Goal: Task Accomplishment & Management: Complete application form

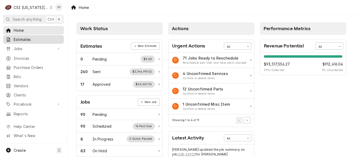
click at [27, 37] on span "Estimates" at bounding box center [38, 40] width 48 height 6
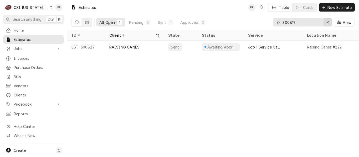
click at [326, 24] on icon "Erase input" at bounding box center [327, 23] width 3 height 4
click at [323, 24] on input "Dynamic Content Wrapper" at bounding box center [307, 22] width 49 height 8
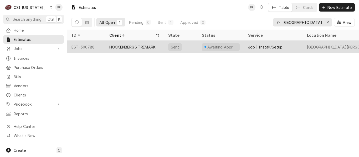
type input "villa st francis"
click at [117, 44] on div "HOCKENBERGS TRIMARK" at bounding box center [132, 47] width 46 height 6
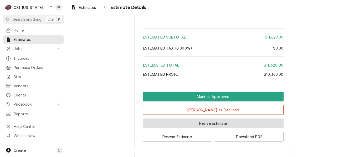
scroll to position [1032, 0]
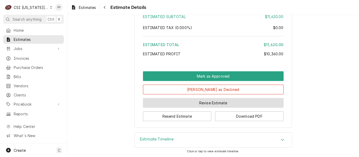
click at [174, 103] on button "Revise Estimate" at bounding box center [213, 103] width 141 height 10
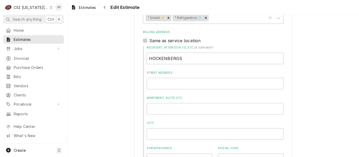
scroll to position [263, 0]
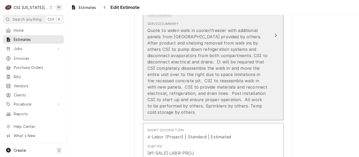
click at [210, 80] on div "Quote to widen walk in cooler/freezer with additional panels from Norlake provi…" at bounding box center [207, 71] width 121 height 88
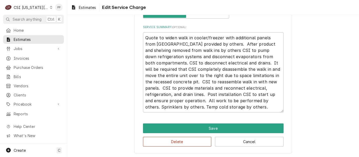
scroll to position [184, 0]
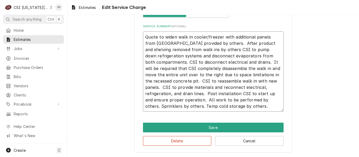
click at [275, 50] on textarea "Quote to widen walk in cooler/freezer with additional panels from Norlake provi…" at bounding box center [213, 72] width 141 height 80
type textarea "x"
type textarea "Quote to widen walk in cooler/freezer with additional panels from Norlake provi…"
type textarea "x"
type textarea "Quote to widen walk in cooler/freezer with additional panels from Norlake provi…"
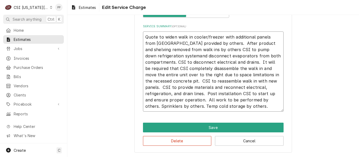
type textarea "x"
type textarea "Quote to widen walk in cooler/freezer with additional panels from Norlake provi…"
type textarea "x"
type textarea "Quote to widen walk in cooler/freezer with additional panels from Norlake provi…"
type textarea "x"
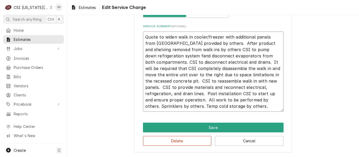
type textarea "Quote to widen walk in cooler/freezer with additional panels from Norlake provi…"
type textarea "x"
type textarea "Quote to widen walk in cooler/freezer with additional panels from Norlake provi…"
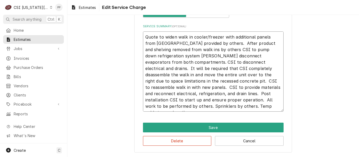
type textarea "x"
type textarea "Quote to widen walk in cooler/freezer with additional panels from Norlake provi…"
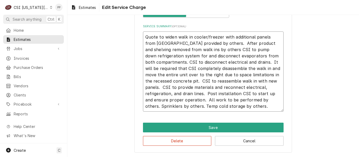
type textarea "x"
type textarea "Quote to widen walk in cooler/freezer with additional panels from Norlake provi…"
type textarea "x"
type textarea "Quote to widen walk in cooler/freezer with additional panels from Norlake provi…"
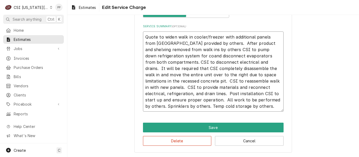
type textarea "x"
type textarea "Quote to widen walk in cooler/freezer with additional panels from Norlake provi…"
type textarea "x"
type textarea "Quote to widen walk in cooler/freezer with additional panels from Norlake provi…"
type textarea "x"
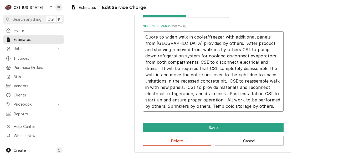
type textarea "Quote to widen walk in cooler/freezer with additional panels from Norlake provi…"
type textarea "x"
type textarea "Quote to widen walk in cooler/freezer with additional panels from Norlake provi…"
type textarea "x"
type textarea "Quote to widen walk in cooler/freezer with additional panels from Norlake provi…"
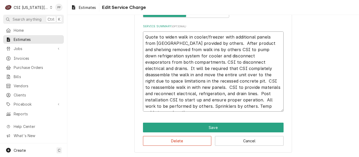
type textarea "x"
type textarea "Quote to widen walk in cooler/freezer with additional panels from Norlake provi…"
type textarea "x"
type textarea "Quote to widen walk in cooler/freezer with additional panels from Norlake provi…"
type textarea "x"
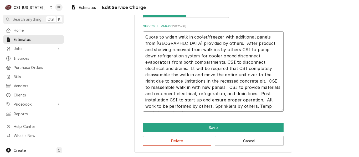
type textarea "Quote to widen walk in cooler/freezer with additional panels from Norlake provi…"
type textarea "x"
type textarea "Quote to widen walk in cooler/freezer with additional panels from Norlake provi…"
type textarea "x"
type textarea "Quote to widen walk in cooler/freezer with additional panels from Norlake provi…"
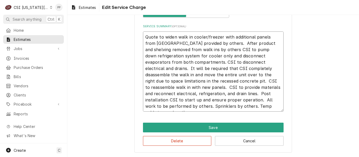
drag, startPoint x: 225, startPoint y: 57, endPoint x: 203, endPoint y: 58, distance: 21.3
click at [200, 58] on textarea "Quote to widen walk in cooler/freezer with additional panels from Norlake provi…" at bounding box center [213, 72] width 141 height 80
click at [224, 57] on textarea "Quote to widen walk in cooler/freezer with additional panels from Norlake provi…" at bounding box center [213, 72] width 141 height 80
type textarea "x"
type textarea "Quote to widen walk in cooler/freezer with additional panels from Norlake provi…"
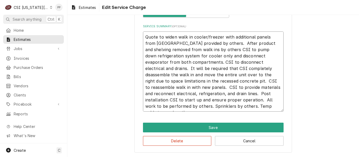
drag, startPoint x: 273, startPoint y: 56, endPoint x: 223, endPoint y: 55, distance: 50.0
click at [223, 55] on textarea "Quote to widen walk in cooler/freezer with additional panels from Norlake provi…" at bounding box center [213, 72] width 141 height 80
type textarea "x"
type textarea "Quote to widen walk in cooler/freezer with additional panels from Norlake provi…"
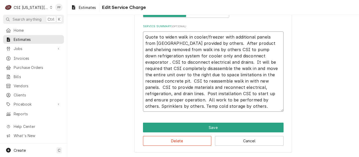
type textarea "x"
type textarea "Quote to widen walk in cooler/freezer with additional panels from Norlake provi…"
click at [185, 63] on textarea "Quote to widen walk in cooler/freezer with additional panels from Norlake provi…" at bounding box center [213, 72] width 141 height 80
type textarea "x"
type textarea "Quote to widen walk in cooler/freezer with additional panels from Norlake provi…"
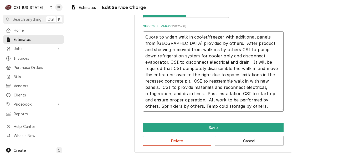
type textarea "x"
type textarea "Quote to widen walk in cooler/freezer with additional panels from Norlake provi…"
type textarea "x"
type textarea "Quote to widen walk in cooler/freezer with additional panels from Norlake provi…"
type textarea "x"
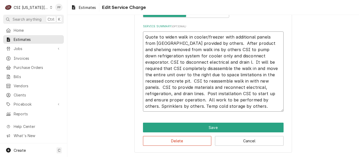
type textarea "Quote to widen walk in cooler/freezer with additional panels from Norlake provi…"
type textarea "x"
type textarea "Quote to widen walk in cooler/freezer with additional panels from Norlake provi…"
type textarea "x"
type textarea "Quote to widen walk in cooler/freezer with additional panels from Norlake provi…"
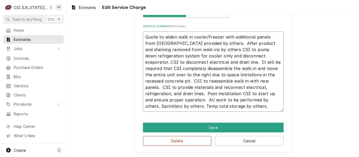
drag, startPoint x: 250, startPoint y: 76, endPoint x: 193, endPoint y: 64, distance: 58.0
click at [193, 64] on textarea "Quote to widen walk in cooler/freezer with additional panels from Norlake provi…" at bounding box center [213, 72] width 141 height 80
type textarea "x"
type textarea "Quote to widen walk in cooler/freezer with additional panels from Norlake provi…"
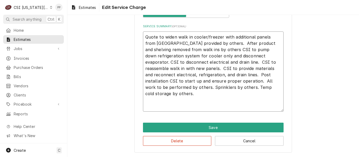
scroll to position [165, 0]
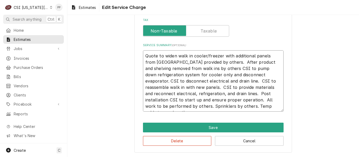
type textarea "x"
type textarea "Quote to widen walk in cooler/freezer with additional panels from Norlake provi…"
type textarea "x"
type textarea "Quote to widen walk in cooler/freezer with additional panels from Norlake provi…"
type textarea "x"
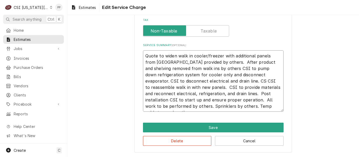
type textarea "Quote to widen walk in cooler/freezer with additional panels from Norlake provi…"
type textarea "x"
type textarea "Quote to widen walk in cooler/freezer with additional panels from Norlake provi…"
type textarea "x"
type textarea "Quote to widen walk in cooler/freezer with additional panels from Norlake provi…"
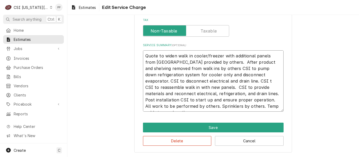
type textarea "x"
type textarea "Quote to widen walk in cooler/freezer with additional panels from Norlake provi…"
type textarea "x"
type textarea "Quote to widen walk in cooler/freezer with additional panels from Norlake provi…"
type textarea "x"
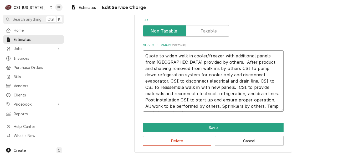
type textarea "Quote to widen walk in cooler/freezer with additional panels from Norlake provi…"
type textarea "x"
type textarea "Quote to widen walk in cooler/freezer with additional panels from Norlake provi…"
type textarea "x"
type textarea "Quote to widen walk in cooler/freezer with additional panels from Norlake provi…"
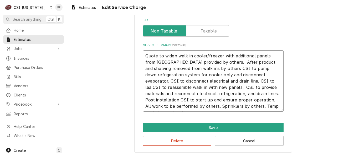
type textarea "x"
type textarea "Quote to widen walk in cooler/freezer with additional panels from Norlake provi…"
type textarea "x"
type textarea "Quote to widen walk in cooler/freezer with additional panels from Norlake provi…"
type textarea "x"
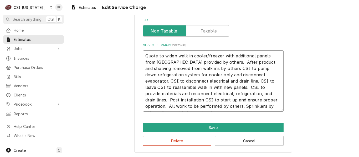
type textarea "Quote to widen walk in cooler/freezer with additional panels from Norlake provi…"
type textarea "x"
type textarea "Quote to widen walk in cooler/freezer with additional panels from Norlake provi…"
type textarea "x"
type textarea "Quote to widen walk in cooler/freezer with additional panels from Norlake provi…"
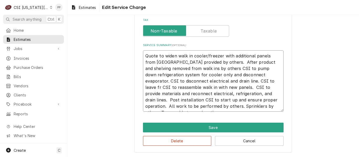
type textarea "x"
type textarea "Quote to widen walk in cooler/freezer with additional panels from Norlake provi…"
type textarea "x"
type textarea "Quote to widen walk in cooler/freezer with additional panels from Norlake provi…"
type textarea "x"
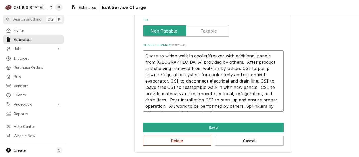
type textarea "Quote to widen walk in cooler/freezer with additional panels from Norlake provi…"
type textarea "x"
type textarea "Quote to widen walk in cooler/freezer with additional panels from Norlake provi…"
type textarea "x"
type textarea "Quote to widen walk in cooler/freezer with additional panels from Norlake provi…"
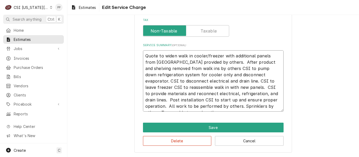
type textarea "x"
type textarea "Quote to widen walk in cooler/freezer with additional panels from Norlake provi…"
type textarea "x"
type textarea "Quote to widen walk in cooler/freezer with additional panels from Norlake provi…"
type textarea "x"
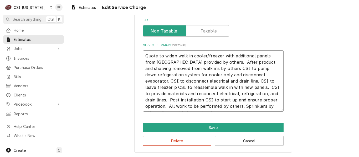
type textarea "Quote to widen walk in cooler/freezer with additional panels from Norlake provi…"
type textarea "x"
type textarea "Quote to widen walk in cooler/freezer with additional panels from Norlake provi…"
type textarea "x"
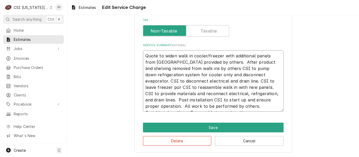
type textarea "Quote to widen walk in cooler/freezer with additional panels from Norlake provi…"
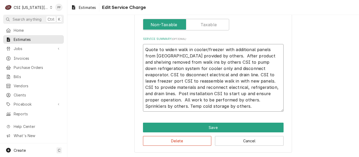
type textarea "x"
type textarea "Quote to widen walk in cooler/freezer with additional panels from Norlake provi…"
type textarea "x"
type textarea "Quote to widen walk in cooler/freezer with additional panels from Norlake provi…"
type textarea "x"
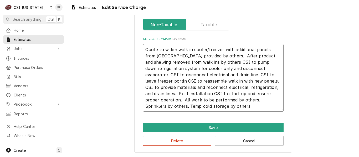
type textarea "Quote to widen walk in cooler/freezer with additional panels from Norlake provi…"
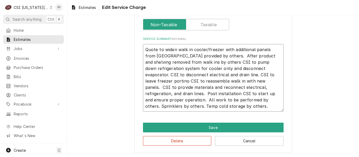
type textarea "x"
type textarea "Quote to widen walk in cooler/freezer with additional panels from Norlake provi…"
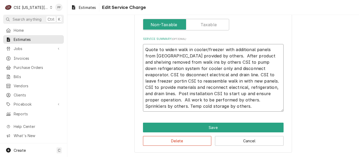
type textarea "x"
type textarea "Quote to widen walk in cooler/freezer with additional panels from Norlake provi…"
type textarea "x"
type textarea "Quote to widen walk in cooler/freezer with additional panels from Norlake provi…"
type textarea "x"
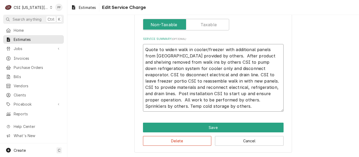
type textarea "Quote to widen walk in cooler/freezer with additional panels from Norlake provi…"
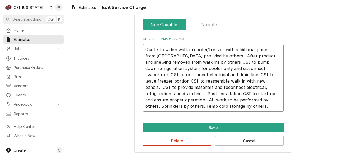
type textarea "x"
type textarea "Quote to widen walk in cooler/freezer with additional panels from Norlake provi…"
type textarea "x"
type textarea "Quote to widen walk in cooler/freezer with additional panels from Norlake provi…"
type textarea "x"
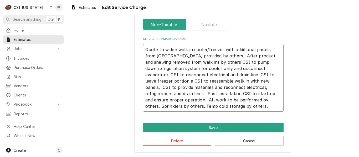
type textarea "Quote to widen walk in cooler/freezer with additional panels from Norlake provi…"
type textarea "x"
type textarea "Quote to widen walk in cooler/freezer with additional panels from Norlake provi…"
type textarea "x"
type textarea "Quote to widen walk in cooler/freezer with additional panels from Norlake provi…"
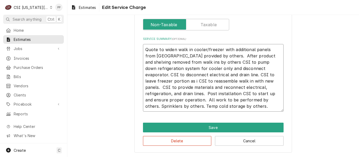
type textarea "x"
type textarea "Quote to widen walk in cooler/freezer with additional panels from Norlake provi…"
type textarea "x"
type textarea "Quote to widen walk in cooler/freezer with additional panels from Norlake provi…"
type textarea "x"
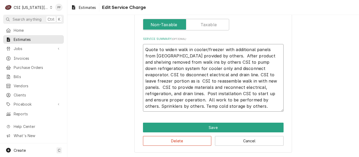
type textarea "Quote to widen walk in cooler/freezer with additional panels from Norlake provi…"
type textarea "x"
type textarea "Quote to widen walk in cooler/freezer with additional panels from Norlake provi…"
type textarea "x"
type textarea "Quote to widen walk in cooler/freezer with additional panels from Norlake provi…"
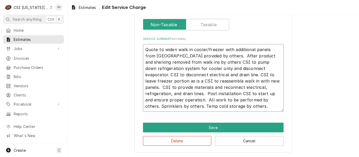
type textarea "x"
type textarea "Quote to widen walk in cooler/freezer with additional panels from Norlake provi…"
type textarea "x"
type textarea "Quote to widen walk in cooler/freezer with additional panels from Norlake provi…"
type textarea "x"
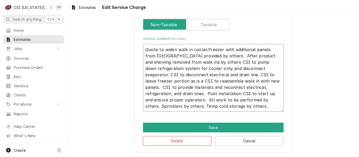
type textarea "Quote to widen walk in cooler/freezer with additional panels from Norlake provi…"
type textarea "x"
type textarea "Quote to widen walk in cooler/freezer with additional panels from Norlake provi…"
type textarea "x"
type textarea "Quote to widen walk in cooler/freezer with additional panels from Norlake provi…"
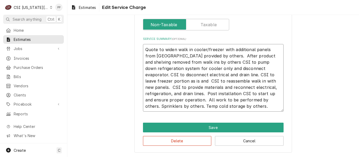
type textarea "x"
type textarea "Quote to widen walk in cooler/freezer with additional panels from Norlake provi…"
type textarea "x"
type textarea "Quote to widen walk in cooler/freezer with additional panels from Norlake provi…"
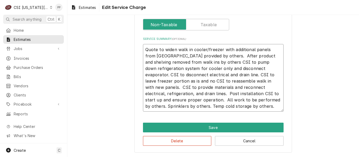
type textarea "x"
type textarea "Quote to widen walk in cooler/freezer with additional panels from Norlake provi…"
type textarea "x"
type textarea "Quote to widen walk in cooler/freezer with additional panels from Norlake provi…"
type textarea "x"
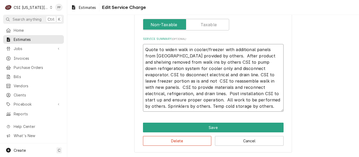
type textarea "Quote to widen walk in cooler/freezer with additional panels from Norlake provi…"
type textarea "x"
type textarea "Quote to widen walk in cooler/freezer with additional panels from Norlake provi…"
type textarea "x"
type textarea "Quote to widen walk in cooler/freezer with additional panels from Norlake provi…"
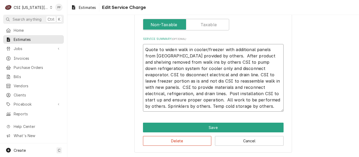
type textarea "x"
type textarea "Quote to widen walk in cooler/freezer with additional panels from Norlake provi…"
type textarea "x"
type textarea "Quote to widen walk in cooler/freezer with additional panels from Norlake provi…"
type textarea "x"
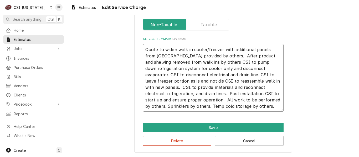
type textarea "Quote to widen walk in cooler/freezer with additional panels from Norlake provi…"
type textarea "x"
type textarea "Quote to widen walk in cooler/freezer with additional panels from Norlake provi…"
type textarea "x"
type textarea "Quote to widen walk in cooler/freezer with additional panels from Norlake provi…"
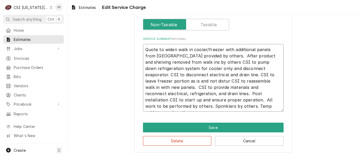
type textarea "x"
type textarea "Quote to widen walk in cooler/freezer with additional panels from Norlake provi…"
type textarea "x"
type textarea "Quote to widen walk in cooler/freezer with additional panels from Norlake provi…"
type textarea "x"
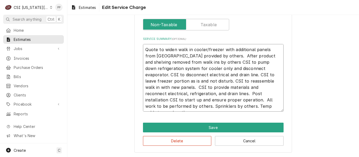
click at [270, 84] on textarea "Quote to widen walk in cooler/freezer with additional panels from Norlake provi…" at bounding box center [213, 78] width 141 height 68
click at [153, 94] on textarea "Quote to widen walk in cooler/freezer with additional panels from Norlake provi…" at bounding box center [213, 78] width 141 height 68
click at [234, 106] on textarea "Quote to widen walk in cooler/freezer with additional panels from Norlake provi…" at bounding box center [213, 78] width 141 height 68
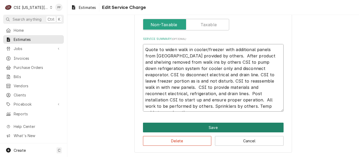
type textarea "Quote to widen walk in cooler/freezer with additional panels from Norlake provi…"
click at [222, 127] on button "Save" at bounding box center [213, 128] width 141 height 10
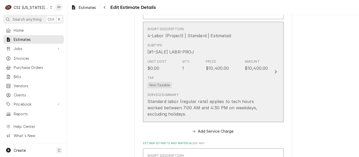
click at [253, 82] on div "Tax Non-Taxable" at bounding box center [207, 82] width 121 height 17
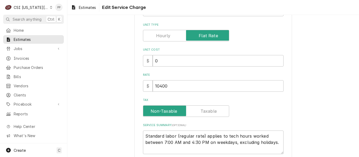
scroll to position [79, 0]
click at [181, 88] on input "10400" at bounding box center [218, 86] width 131 height 12
drag, startPoint x: 171, startPoint y: 87, endPoint x: 158, endPoint y: 89, distance: 13.8
click at [153, 88] on input "10400" at bounding box center [218, 86] width 131 height 12
type textarea "x"
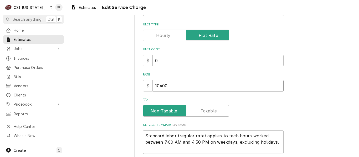
type input "3"
type textarea "x"
type input "39"
type textarea "x"
type input "390"
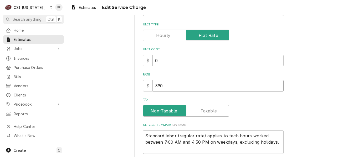
type textarea "x"
type input "3900"
type textarea "x"
type input "3900"
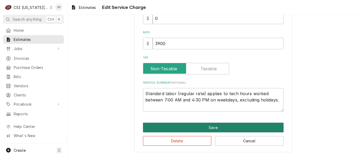
click at [209, 129] on button "Save" at bounding box center [213, 128] width 141 height 10
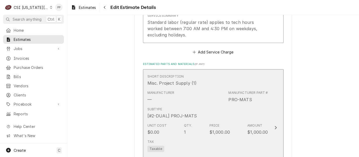
scroll to position [730, 0]
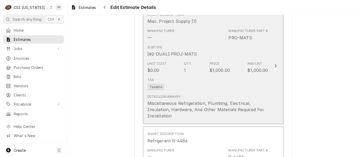
click at [251, 82] on div "Tax Taxable" at bounding box center [207, 84] width 121 height 17
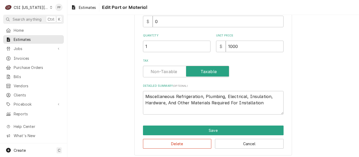
scroll to position [114, 0]
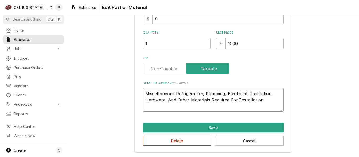
drag, startPoint x: 271, startPoint y: 101, endPoint x: 264, endPoint y: 101, distance: 6.6
click at [264, 101] on textarea "Miscellaneous Refrigeration, Plumbing, Electrical, Insulation, Hardware, And Ot…" at bounding box center [213, 100] width 141 height 24
drag, startPoint x: 235, startPoint y: 43, endPoint x: 224, endPoint y: 43, distance: 11.0
click at [226, 43] on input "1000" at bounding box center [255, 44] width 58 height 12
type textarea "x"
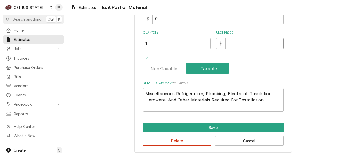
type textarea "x"
type input "5"
type textarea "x"
type input "50"
type textarea "x"
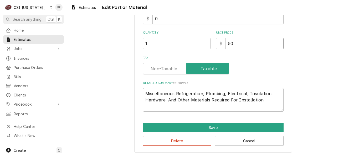
type input "5"
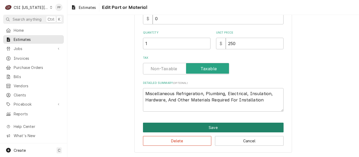
click at [214, 126] on button "Save" at bounding box center [213, 128] width 141 height 10
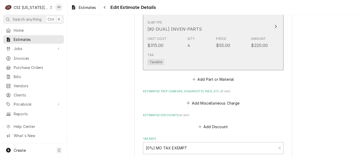
scroll to position [930, 0]
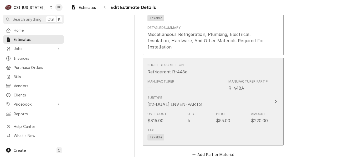
click at [260, 94] on div "Subtype [#2-DUAL] INVEN-PARTS" at bounding box center [207, 102] width 121 height 16
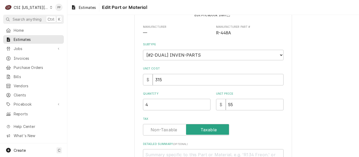
scroll to position [53, 0]
drag, startPoint x: 137, startPoint y: 103, endPoint x: 130, endPoint y: 103, distance: 6.8
click at [130, 103] on div "Use the fields below to edit this part or material: Short Description Refrigera…" at bounding box center [213, 93] width 292 height 250
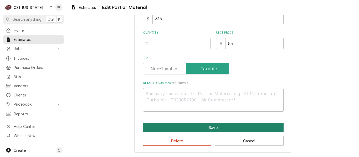
click at [208, 125] on button "Save" at bounding box center [213, 128] width 141 height 10
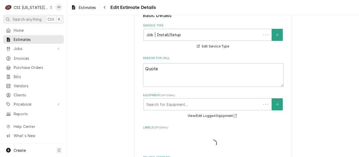
scroll to position [901, 0]
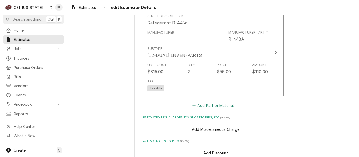
click at [219, 102] on button "Add Part or Material" at bounding box center [212, 105] width 43 height 7
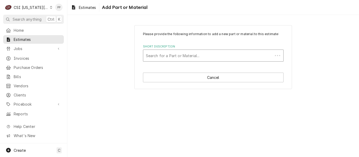
click at [198, 53] on div "Short Description" at bounding box center [208, 55] width 124 height 9
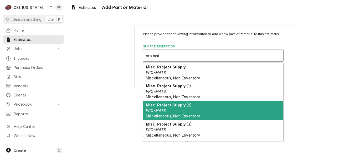
drag, startPoint x: 199, startPoint y: 101, endPoint x: 199, endPoint y: 106, distance: 5.5
click at [199, 106] on div "Misc. Project Supply PRO-MATS Miscellaneous, Non-Inventory Misc. Project Supply…" at bounding box center [213, 102] width 140 height 79
click at [199, 106] on div "Misc. Project Supply (2) PRO-MATS Miscellaneous, Non-Inventory" at bounding box center [213, 110] width 140 height 19
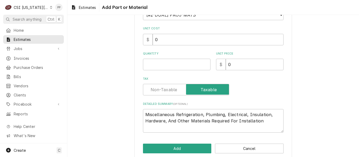
scroll to position [100, 0]
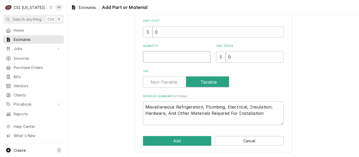
click at [176, 56] on input "Quantity" at bounding box center [177, 57] width 68 height 12
drag, startPoint x: 260, startPoint y: 114, endPoint x: 72, endPoint y: 89, distance: 189.6
click at [65, 87] on div "C CSI Kansas City PP Search anything Ctrl K Home Estimates Jobs Jobs Job Series…" at bounding box center [179, 78] width 359 height 157
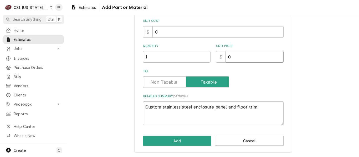
drag, startPoint x: 222, startPoint y: 57, endPoint x: 224, endPoint y: 63, distance: 6.7
click at [219, 57] on div "$ 0" at bounding box center [250, 57] width 68 height 12
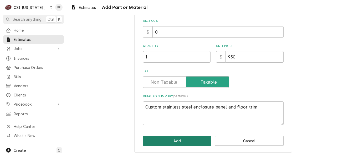
click at [178, 141] on button "Add" at bounding box center [177, 141] width 69 height 10
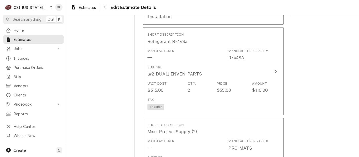
scroll to position [861, 0]
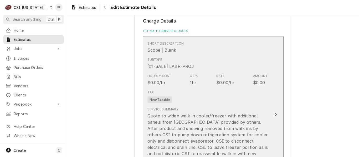
click at [243, 118] on div "Quote to widen walk in cooler/freezer with additional panels from Norlake provi…" at bounding box center [207, 151] width 121 height 76
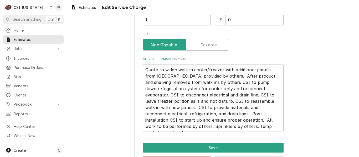
scroll to position [172, 0]
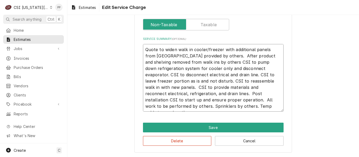
click at [156, 94] on textarea "Quote to widen walk in cooler/freezer with additional panels from Norlake provi…" at bounding box center [213, 78] width 141 height 68
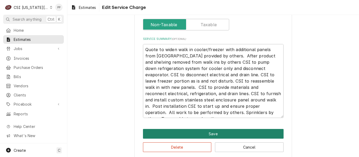
click at [220, 137] on button "Save" at bounding box center [213, 134] width 141 height 10
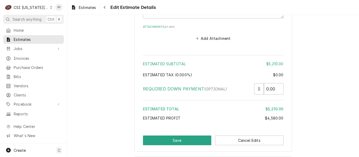
scroll to position [1246, 0]
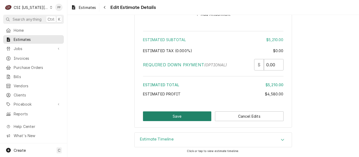
click at [184, 112] on button "Save" at bounding box center [177, 117] width 69 height 10
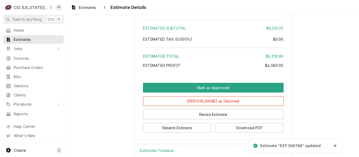
scroll to position [1120, 0]
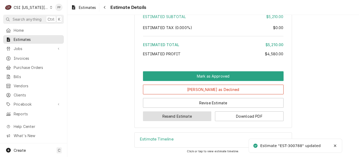
click at [172, 118] on button "Resend Estimate" at bounding box center [177, 117] width 69 height 10
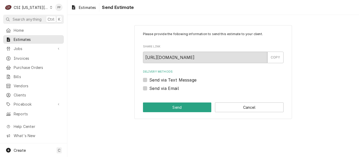
click at [149, 89] on label "Send via Email" at bounding box center [164, 88] width 30 height 6
click at [149, 89] on input "Send via Email" at bounding box center [219, 91] width 141 height 12
checkbox input "true"
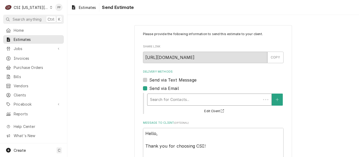
click at [162, 99] on div "Delivery Methods" at bounding box center [204, 99] width 108 height 9
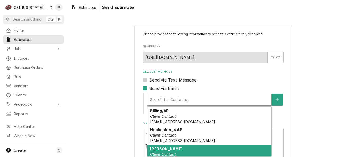
click at [180, 149] on div "Phil Potter Client Contact Phil@csi1.com" at bounding box center [209, 154] width 124 height 19
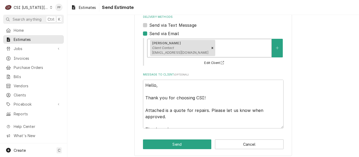
scroll to position [58, 0]
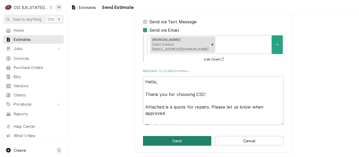
click at [186, 137] on button "Send" at bounding box center [177, 141] width 69 height 10
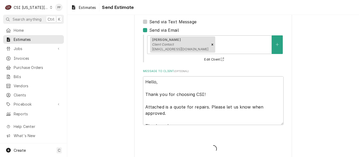
type textarea "x"
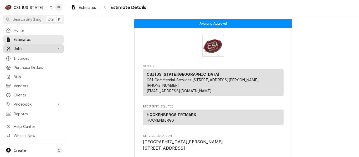
click at [27, 47] on span "Jobs" at bounding box center [34, 49] width 40 height 6
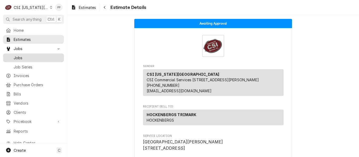
click at [25, 56] on span "Jobs" at bounding box center [38, 58] width 48 height 6
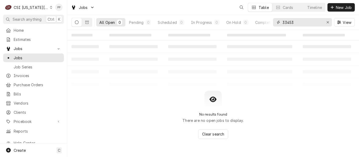
click at [306, 22] on input "33453" at bounding box center [302, 22] width 39 height 8
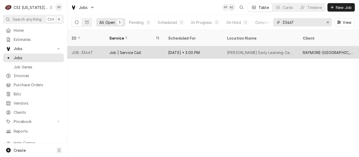
type input "33467"
click at [118, 46] on div "Job | Service Call" at bounding box center [134, 52] width 59 height 13
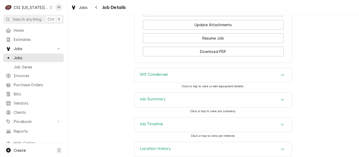
scroll to position [486, 0]
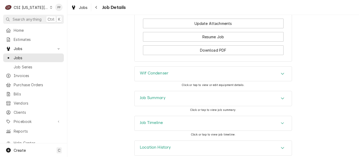
click at [157, 96] on h3 "Job Summary" at bounding box center [153, 98] width 26 height 5
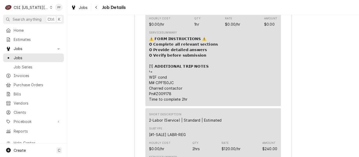
scroll to position [696, 0]
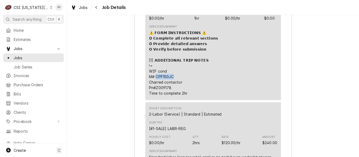
drag, startPoint x: 154, startPoint y: 69, endPoint x: 178, endPoint y: 68, distance: 23.4
click at [178, 68] on div "⚠️ 𝗙𝗢𝗥𝗠 𝗜𝗡𝗦𝗧𝗥𝗨𝗖𝗧𝗜𝗢𝗡𝗦 ⚠️ ✪ 𝗖𝗼𝗺𝗽𝗹𝗲𝘁𝗲 𝗮𝗹𝗹 𝗿𝗲𝗹𝗲𝘃𝗮𝗻𝘁 𝘀𝗲𝗰𝘁𝗶𝗼𝗻𝘀 ✪ 𝗣𝗿𝗼𝘃𝗶𝗱𝗲 𝗱𝗲𝘁𝗮𝗶𝗹𝗲𝗱 𝗮𝗻𝘀…" at bounding box center [183, 63] width 69 height 66
copy div "⚠️ 𝗙𝗢𝗥𝗠 𝗜𝗡𝗦𝗧𝗥𝗨𝗖𝗧𝗜𝗢𝗡𝗦 ⚠️ ✪ 𝗖𝗼𝗺𝗽𝗹𝗲𝘁𝗲 𝗮𝗹𝗹 𝗿𝗲𝗹𝗲𝘃𝗮𝗻𝘁 𝘀𝗲𝗰𝘁𝗶𝗼𝗻𝘀 ✪ 𝗣𝗿𝗼𝘃𝗶𝗱𝗲 𝗱𝗲𝘁𝗮𝗶𝗹𝗲𝗱 𝗮𝗻𝘀…"
drag, startPoint x: 154, startPoint y: 80, endPoint x: 173, endPoint y: 79, distance: 19.2
click at [173, 79] on div "⚠️ 𝗙𝗢𝗥𝗠 𝗜𝗡𝗦𝗧𝗥𝗨𝗖𝗧𝗜𝗢𝗡𝗦 ⚠️ ✪ 𝗖𝗼𝗺𝗽𝗹𝗲𝘁𝗲 𝗮𝗹𝗹 𝗿𝗲𝗹𝗲𝘃𝗮𝗻𝘁 𝘀𝗲𝗰𝘁𝗶𝗼𝗻𝘀 ✪ 𝗣𝗿𝗼𝘃𝗶𝗱𝗲 𝗱𝗲𝘁𝗮𝗶𝗹𝗲𝗱 𝗮𝗻𝘀…" at bounding box center [183, 63] width 69 height 66
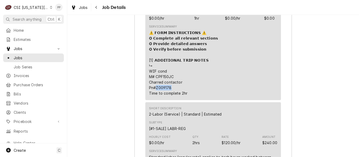
copy div "⚠️ 𝗙𝗢𝗥𝗠 𝗜𝗡𝗦𝗧𝗥𝗨𝗖𝗧𝗜𝗢𝗡𝗦 ⚠️ ✪ 𝗖𝗼𝗺𝗽𝗹𝗲𝘁𝗲 𝗮𝗹𝗹 𝗿𝗲𝗹𝗲𝘃𝗮𝗻𝘁 𝘀𝗲𝗰𝘁𝗶𝗼𝗻𝘀 ✪ 𝗣𝗿𝗼𝘃𝗶𝗱𝗲 𝗱𝗲𝘁𝗮𝗶𝗹𝗲𝗱 𝗮𝗻𝘀…"
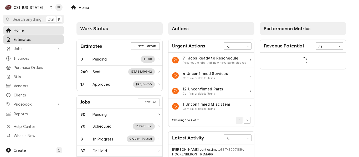
click at [35, 42] on link "Estimates" at bounding box center [33, 39] width 61 height 9
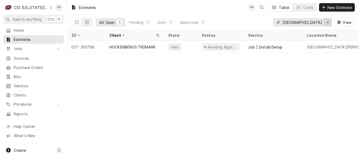
click at [329, 22] on icon "Erase input" at bounding box center [327, 23] width 3 height 4
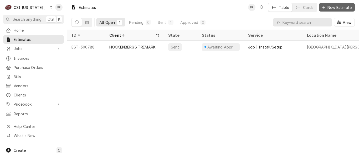
click at [329, 8] on span "New Estimate" at bounding box center [339, 8] width 26 height 6
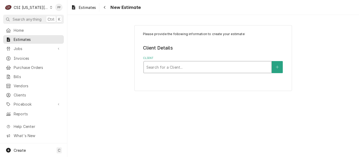
click at [175, 64] on div "Client" at bounding box center [207, 67] width 122 height 9
type input "raymore peculiar"
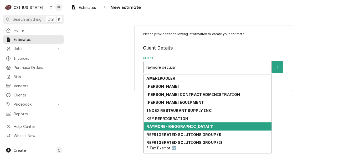
click at [205, 126] on strong "RAYMORE-[GEOGRAPHIC_DATA] 11" at bounding box center [179, 127] width 67 height 4
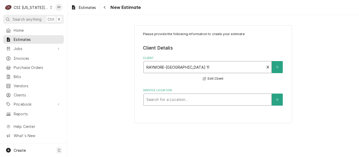
click at [195, 100] on div "Service Location" at bounding box center [207, 99] width 122 height 9
type input "[PERSON_NAME]"
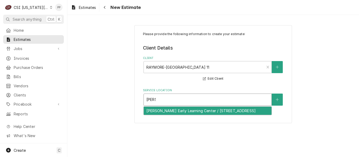
click at [192, 111] on div "[PERSON_NAME] Early Learning Center / [STREET_ADDRESS]" at bounding box center [208, 111] width 128 height 8
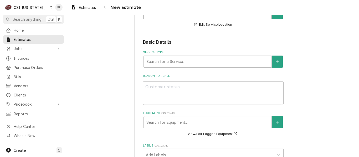
scroll to position [105, 0]
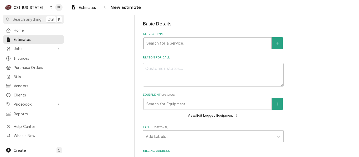
click at [182, 42] on div "Service Type" at bounding box center [207, 43] width 122 height 9
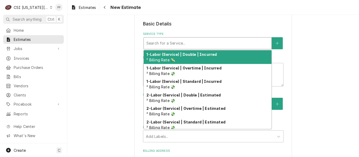
type textarea "x"
type input "j"
type textarea "x"
type input "jo"
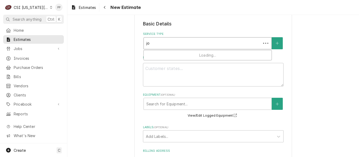
type textarea "x"
type input "job"
type textarea "x"
type input "job"
type textarea "x"
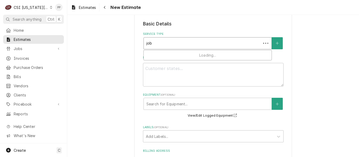
type input "job s"
type textarea "x"
type input "job se"
type textarea "x"
type input "job ser"
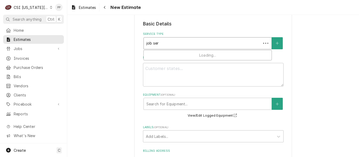
type textarea "x"
type input "job servi"
type textarea "x"
type input "job servic"
type textarea "x"
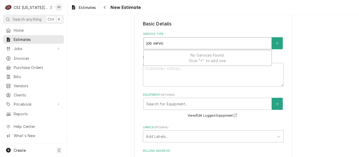
type input "job service"
type textarea "x"
type input "job service"
type textarea "x"
type input "job service c"
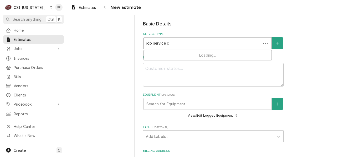
type textarea "x"
type input "job service ca"
type textarea "x"
type input "job service cal"
type textarea "x"
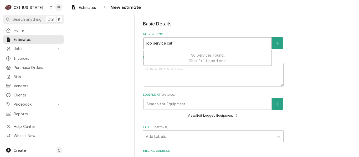
type input "job service call"
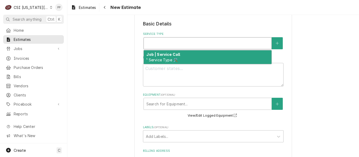
type textarea "x"
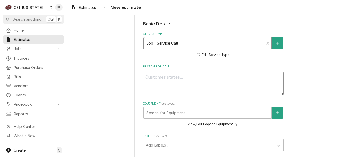
type textarea "x"
type textarea "Q"
type textarea "x"
type textarea "Qu"
type textarea "x"
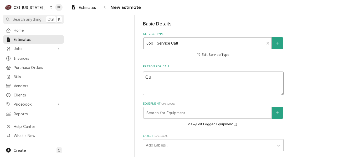
type textarea "Qut"
type textarea "x"
type textarea "Quto"
type textarea "x"
type textarea "Qutoe"
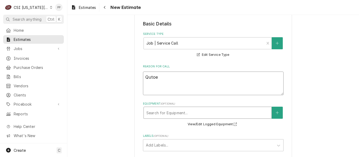
click at [177, 72] on textarea "Qutoe" at bounding box center [213, 84] width 141 height 24
type textarea "x"
type textarea "Quto"
type textarea "x"
type textarea "Qut"
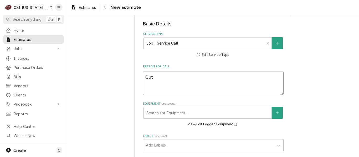
type textarea "x"
type textarea "Qu"
type textarea "x"
type textarea "Quo"
type textarea "x"
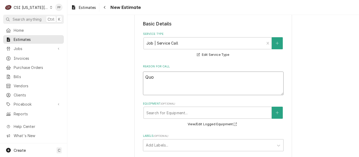
type textarea "Quot"
type textarea "x"
type textarea "Quote"
type textarea "x"
type textarea "Quote"
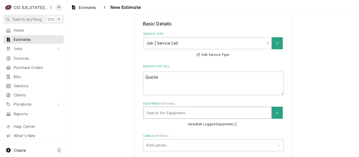
type textarea "x"
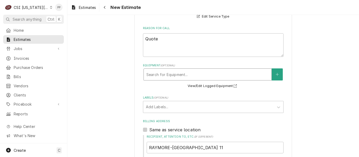
scroll to position [210, 0]
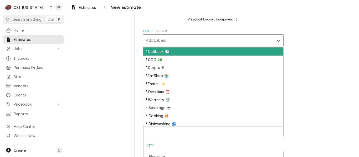
click at [162, 43] on div "Labels" at bounding box center [208, 40] width 125 height 9
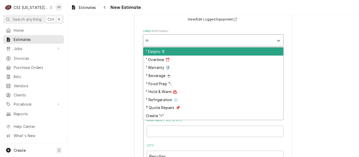
type input "ref"
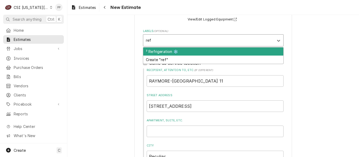
click at [166, 54] on div "² Refrigeration ❄️" at bounding box center [213, 52] width 140 height 8
type textarea "x"
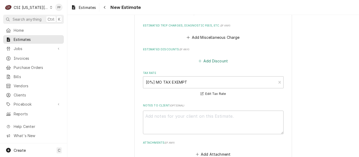
scroll to position [526, 0]
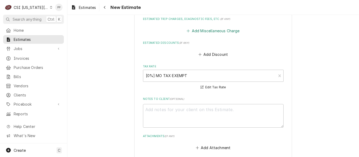
click at [230, 31] on button "Add Miscellaneous Charge" at bounding box center [213, 30] width 55 height 7
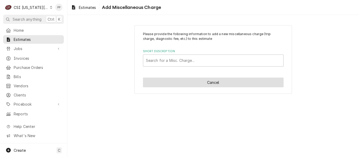
click at [245, 84] on button "Cancel" at bounding box center [213, 83] width 141 height 10
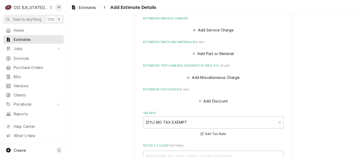
type textarea "x"
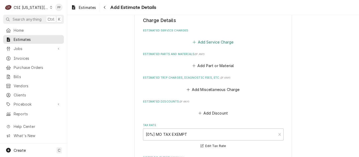
click at [215, 42] on button "Add Service Charge" at bounding box center [213, 41] width 43 height 7
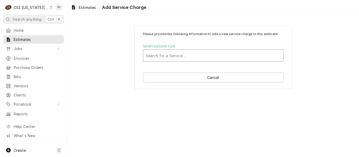
click at [210, 58] on div "Short Description" at bounding box center [213, 55] width 135 height 9
type input "scope blank"
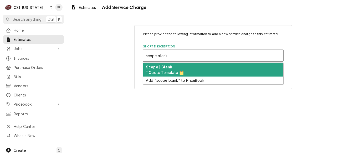
click at [206, 67] on div "Scope | Blank ³ Quote Template 🗂️" at bounding box center [213, 70] width 140 height 14
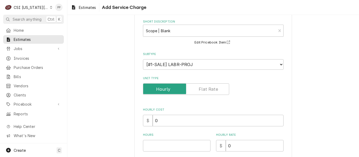
scroll to position [53, 0]
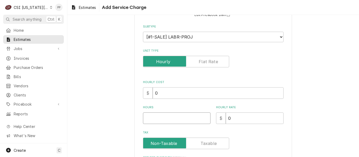
click at [164, 113] on input "Hours" at bounding box center [177, 119] width 68 height 12
type textarea "x"
type input "0"
click at [164, 115] on input "0" at bounding box center [177, 119] width 68 height 12
drag, startPoint x: 164, startPoint y: 115, endPoint x: 140, endPoint y: 120, distance: 24.6
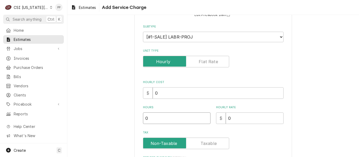
click at [143, 120] on input "0" at bounding box center [177, 119] width 68 height 12
type textarea "x"
type input "1"
type textarea "x"
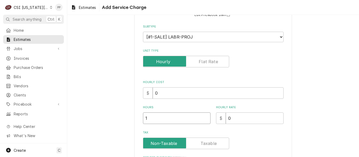
type input "1"
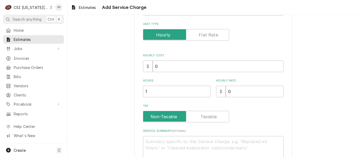
scroll to position [114, 0]
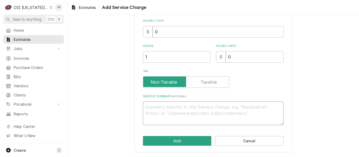
click at [177, 104] on textarea "Service Summary ( optional )" at bounding box center [213, 114] width 141 height 24
type textarea "x"
type textarea "Q"
type textarea "x"
type textarea "Qu"
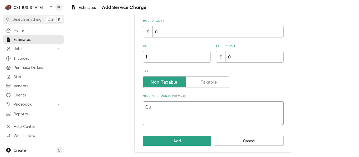
type textarea "x"
type textarea "Quo"
type textarea "x"
type textarea "Quot"
type textarea "x"
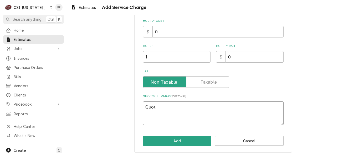
type textarea "Quote"
type textarea "x"
type textarea "Quote"
type textarea "x"
type textarea "Quote f"
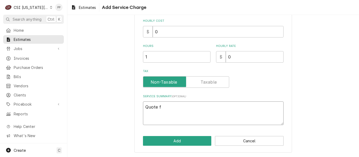
type textarea "x"
type textarea "Quote fo"
type textarea "x"
type textarea "Quote for"
type textarea "x"
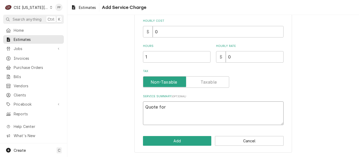
type textarea "Quote for"
type textarea "x"
type textarea "Quote for r"
type textarea "x"
type textarea "Quote for re"
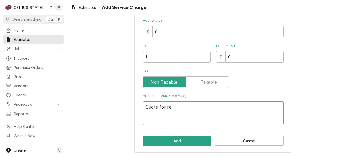
type textarea "x"
type textarea "Quote for rep"
type textarea "x"
type textarea "Quote for repa"
type textarea "x"
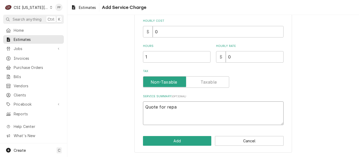
type textarea "Quote for repai"
type textarea "x"
type textarea "Quote for repair"
type textarea "x"
type textarea "Quote for repairs"
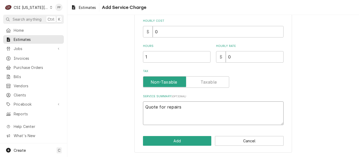
type textarea "x"
type textarea "Quote for repairs"
type textarea "x"
type textarea "Quote for repairs f"
type textarea "x"
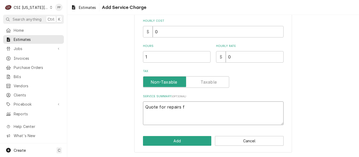
type textarea "Quote for repairs fo"
type textarea "x"
type textarea "Quote for repairs fou"
type textarea "x"
type textarea "Quote for repairs foun"
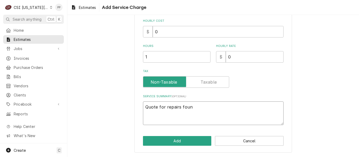
type textarea "x"
type textarea "Quote for repairs found"
type textarea "x"
type textarea "Quote for repairs found"
type textarea "x"
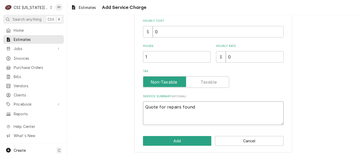
type textarea "Quote for repairs found d"
type textarea "x"
type textarea "Quote for repairs found du"
type textarea "x"
type textarea "Quote for repairs found dur"
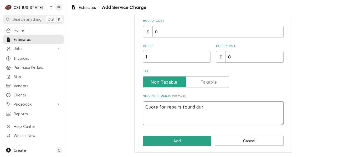
type textarea "x"
type textarea "Quote for repairs found duri"
type textarea "x"
type textarea "Quote for repairs found durin"
type textarea "x"
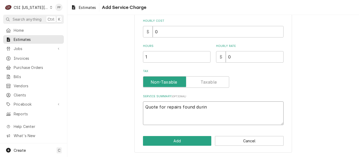
type textarea "Quote for repairs found during"
type textarea "x"
type textarea "Quote for repairs found during"
type textarea "x"
type textarea "Quote for repairs found during P"
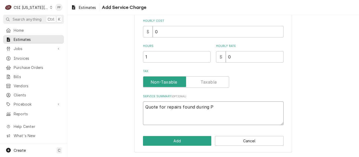
type textarea "x"
type textarea "Quote for repairs found during PM"
type textarea "x"
type textarea "Quote for repairs found during PM"
type textarea "x"
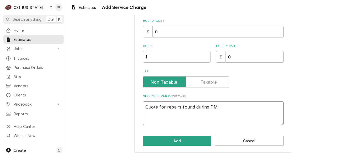
type textarea "Quote for repairs found during PM"
type textarea "x"
type textarea "Quote for repairs found during PM"
type textarea "x"
type textarea "Quote for repairs found during PM"
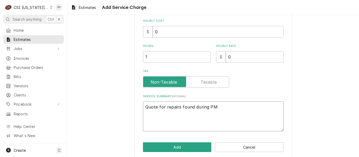
type textarea "x"
type textarea "Quote for repairs found during PM"
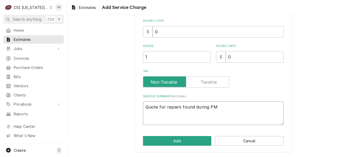
type textarea "x"
type textarea "Quote for repairs found during PM"
type textarea "x"
type textarea "Quote for repairs found during PM Q"
type textarea "x"
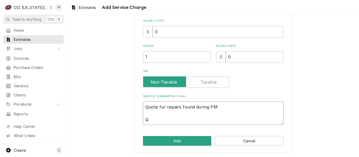
type textarea "Quote for repairs found during PM Qu"
type textarea "x"
type textarea "Quote for repairs found during PM Qut"
type textarea "x"
type textarea "Quote for repairs found during PM Qute"
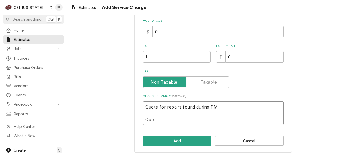
type textarea "x"
type textarea "Quote for repairs found during PM Qut"
type textarea "x"
type textarea "Quote for repairs found during PM Qu"
type textarea "x"
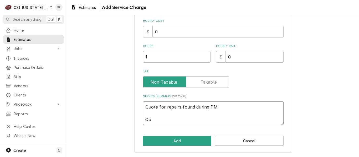
type textarea "Quote for repairs found during PM Quo"
type textarea "x"
type textarea "Quote for repairs found during PM Quot"
type textarea "x"
type textarea "Quote for repairs found during PM Quote"
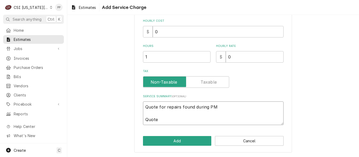
type textarea "x"
type textarea "Quote for repairs found during PM Quote"
type textarea "x"
type textarea "Quote for repairs found during PM Quote t"
type textarea "x"
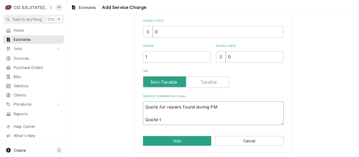
type textarea "Quote for repairs found during PM Quote to"
type textarea "x"
type textarea "Quote for repairs found during PM Quote tor"
type textarea "x"
type textarea "Quote for repairs found during PM Quote tore"
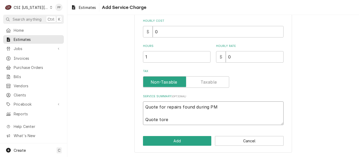
type textarea "x"
type textarea "Quote for repairs found during PM Quote torep"
type textarea "x"
type textarea "Quote for repairs found during PM Quote tore"
type textarea "x"
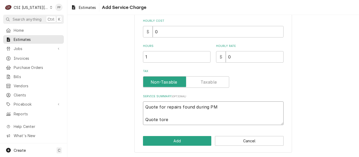
type textarea "Quote for repairs found during PM Quote tor"
type textarea "x"
type textarea "Quote for repairs found during PM Quote to"
type textarea "x"
type textarea "Quote for repairs found during PM Quote to"
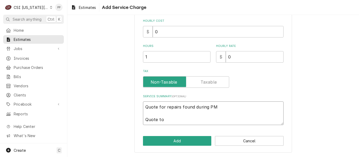
type textarea "x"
type textarea "Quote for repairs found during PM Quote to r"
type textarea "x"
type textarea "Quote for repairs found during PM Quote to re"
type textarea "x"
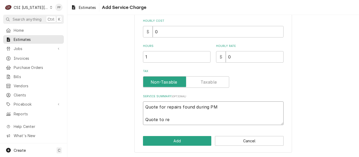
type textarea "Quote for repairs found during PM Quote to rep"
type textarea "x"
paste textarea "CPF150JC"
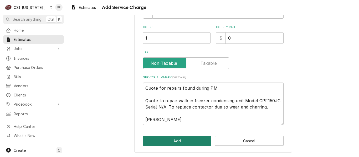
click at [171, 139] on button "Add" at bounding box center [177, 141] width 69 height 10
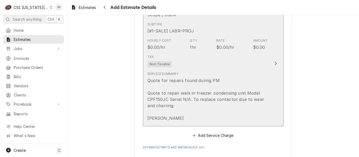
scroll to position [539, 0]
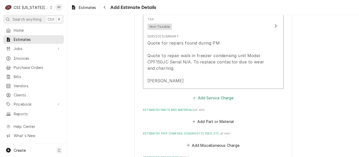
click at [207, 100] on button "Add Service Charge" at bounding box center [213, 97] width 43 height 7
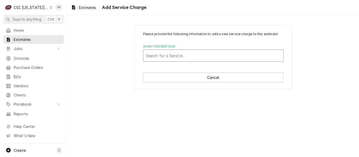
click at [192, 58] on div "Short Description" at bounding box center [213, 55] width 135 height 9
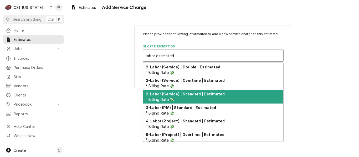
click at [200, 91] on div "2-Labor (Service) | Standard | Estimated ² Billing Rate 💸" at bounding box center [213, 97] width 140 height 14
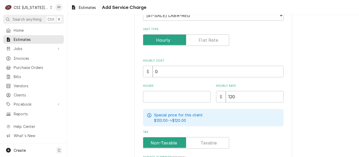
scroll to position [79, 0]
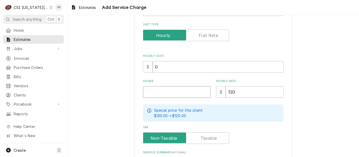
click at [177, 92] on input "Hours" at bounding box center [177, 92] width 68 height 12
click at [202, 35] on label "Unit Type" at bounding box center [186, 36] width 86 height 12
click at [202, 35] on input "Unit Type" at bounding box center [185, 36] width 81 height 12
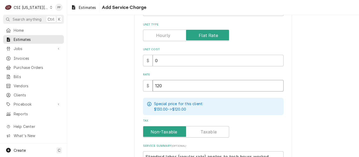
drag, startPoint x: 171, startPoint y: 85, endPoint x: 114, endPoint y: 91, distance: 56.8
click at [114, 91] on div "Please provide the following information to add a new service charge to this es…" at bounding box center [213, 75] width 292 height 266
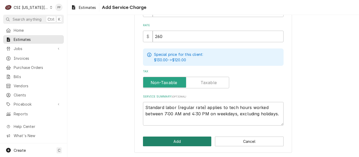
click at [172, 137] on button "Add" at bounding box center [177, 142] width 69 height 10
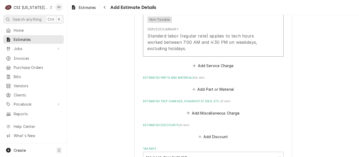
scroll to position [681, 0]
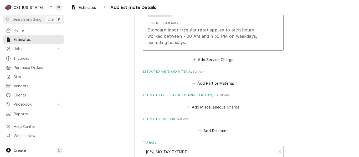
click at [207, 78] on div "Add Part or Material" at bounding box center [213, 82] width 141 height 10
click at [208, 82] on button "Add Part or Material" at bounding box center [212, 83] width 43 height 7
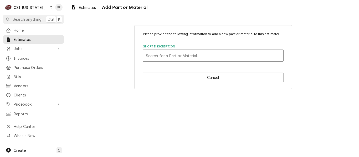
click at [176, 57] on div "Short Description" at bounding box center [213, 55] width 135 height 9
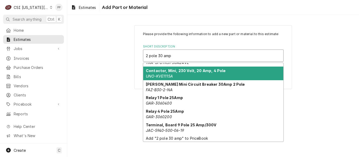
scroll to position [98, 0]
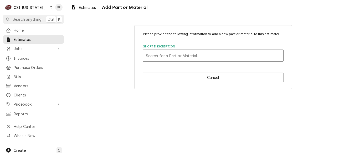
drag, startPoint x: 182, startPoint y: 58, endPoint x: 123, endPoint y: 55, distance: 58.5
click at [123, 55] on div "Please provide the following information to add a new part or material to this …" at bounding box center [213, 57] width 292 height 73
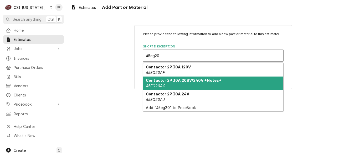
click at [186, 81] on strong "Contactor 2P 30A 208V/240V *Notes*" at bounding box center [184, 80] width 76 height 4
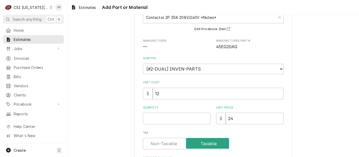
scroll to position [79, 0]
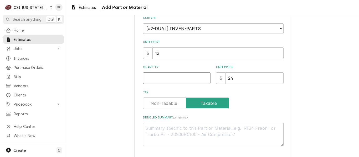
click at [171, 82] on input "Quantity" at bounding box center [177, 79] width 68 height 12
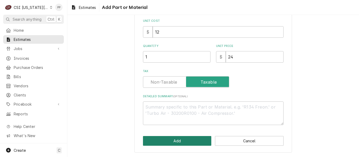
click at [193, 138] on button "Add" at bounding box center [177, 141] width 69 height 10
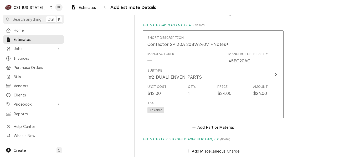
scroll to position [760, 0]
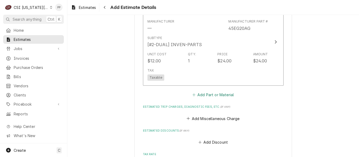
click at [223, 93] on button "Add Part or Material" at bounding box center [212, 94] width 43 height 7
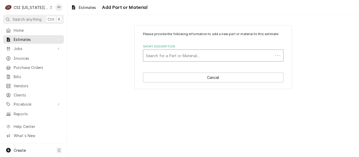
click at [214, 57] on div "Short Description" at bounding box center [208, 55] width 124 height 9
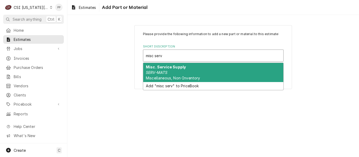
click at [192, 67] on div "Misc. Service Supply SERV-MATS Miscellaneous, Non-Inventory" at bounding box center [213, 72] width 140 height 19
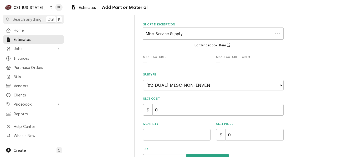
scroll to position [53, 0]
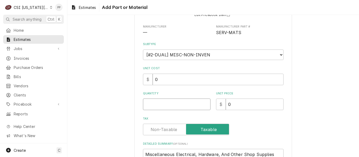
click at [170, 108] on input "Quantity" at bounding box center [177, 105] width 68 height 12
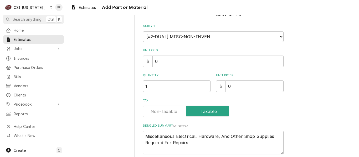
scroll to position [79, 0]
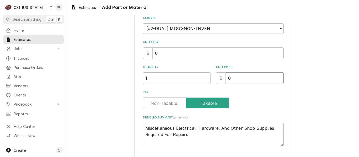
drag, startPoint x: 229, startPoint y: 79, endPoint x: 201, endPoint y: 79, distance: 27.9
click at [187, 79] on div "Quantity 1 Unit Price $ 0" at bounding box center [213, 74] width 141 height 19
click at [209, 132] on textarea "Miscellaneous Electrical, Hardware, And Other Shop Supplies Required For Repairs" at bounding box center [213, 135] width 141 height 24
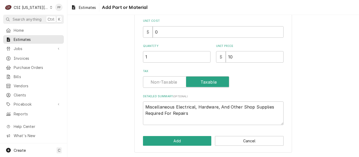
click at [190, 135] on div "Please provide the following information to add a new part or material to this …" at bounding box center [213, 39] width 158 height 228
click at [187, 141] on button "Add" at bounding box center [177, 141] width 69 height 10
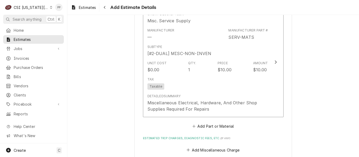
scroll to position [882, 0]
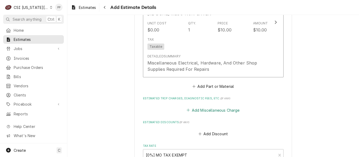
click at [216, 111] on button "Add Miscellaneous Charge" at bounding box center [213, 110] width 55 height 7
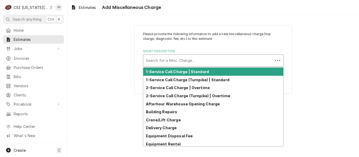
click at [213, 60] on div "Short Description" at bounding box center [208, 60] width 124 height 9
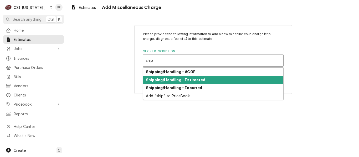
click at [195, 79] on strong "Shipping/Handling - Estimated" at bounding box center [176, 80] width 60 height 4
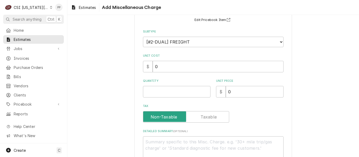
scroll to position [53, 0]
click at [170, 88] on input "Quantity" at bounding box center [177, 92] width 68 height 12
drag, startPoint x: 238, startPoint y: 98, endPoint x: 236, endPoint y: 96, distance: 3.2
click at [238, 98] on div "Please provide the following information to add a new miscellaneous charge (tri…" at bounding box center [213, 69] width 141 height 181
drag, startPoint x: 233, startPoint y: 95, endPoint x: 223, endPoint y: 96, distance: 10.0
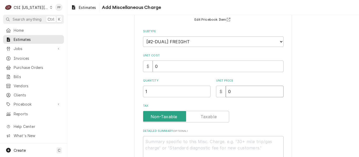
click at [223, 96] on div "$ 0" at bounding box center [250, 92] width 68 height 12
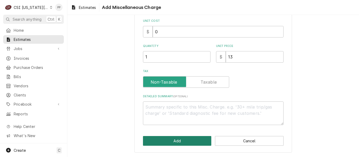
click at [184, 139] on button "Add" at bounding box center [177, 141] width 69 height 10
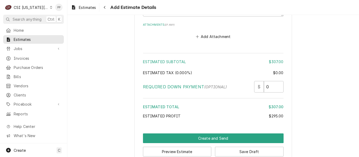
scroll to position [1158, 0]
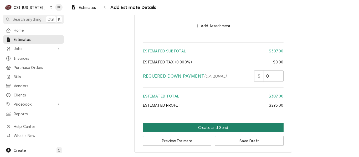
click at [211, 127] on button "Create and Send" at bounding box center [213, 128] width 141 height 10
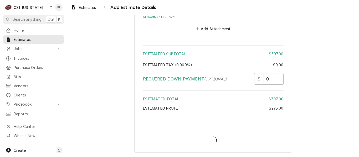
scroll to position [1155, 0]
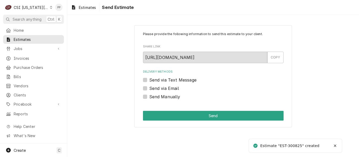
click at [152, 88] on label "Send via Email" at bounding box center [164, 88] width 30 height 6
click at [152, 88] on input "Send via Email" at bounding box center [219, 91] width 141 height 12
checkbox input "true"
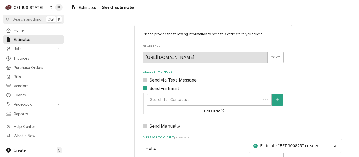
click at [145, 88] on div "Send via Email" at bounding box center [213, 88] width 141 height 6
click at [161, 97] on div "Delivery Methods" at bounding box center [209, 99] width 119 height 9
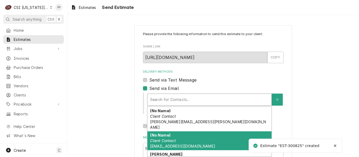
scroll to position [7, 0]
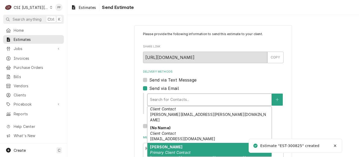
click at [207, 145] on div "[PERSON_NAME] Primary Client Contact [PERSON_NAME][EMAIL_ADDRESS][PERSON_NAME][…" at bounding box center [209, 155] width 124 height 25
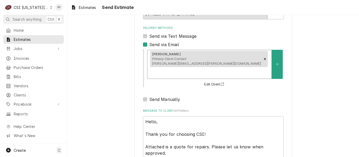
scroll to position [73, 0]
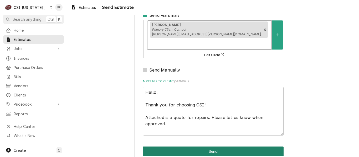
click at [216, 147] on button "Send" at bounding box center [213, 152] width 141 height 10
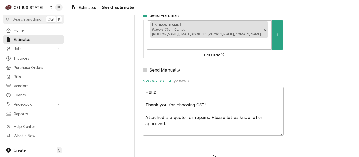
type textarea "x"
